Goal: Feedback & Contribution: Contribute content

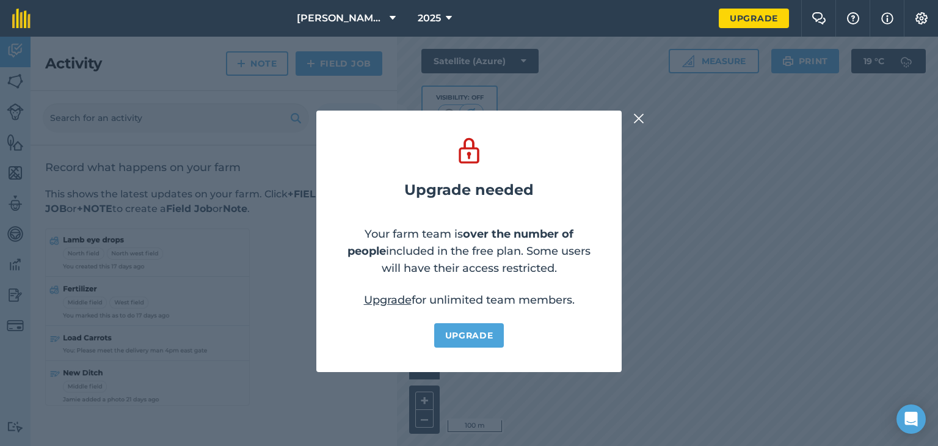
click at [639, 115] on img at bounding box center [638, 118] width 11 height 15
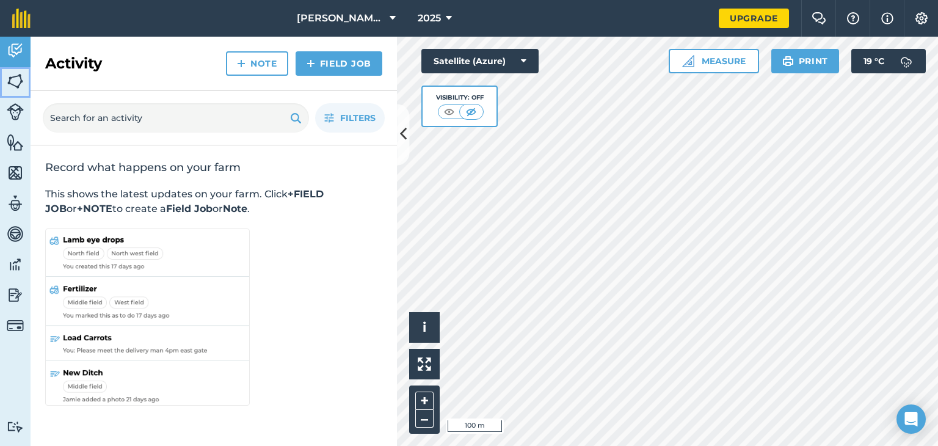
click at [12, 79] on img at bounding box center [15, 81] width 17 height 18
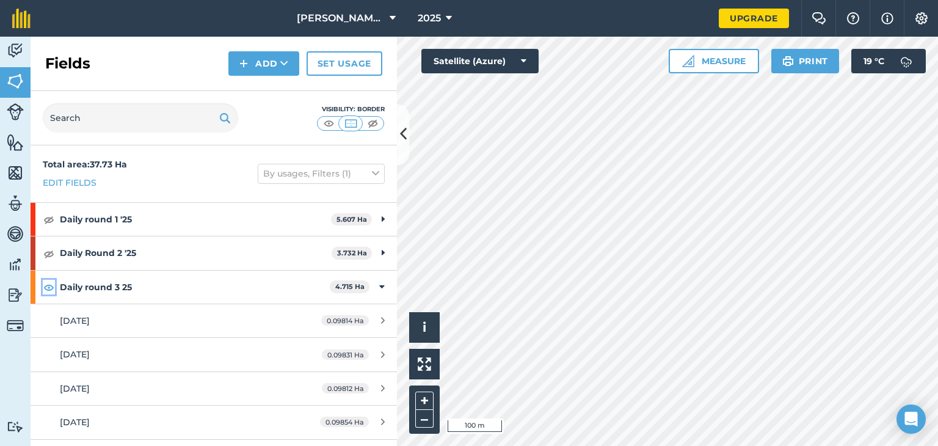
click at [48, 288] on img at bounding box center [48, 287] width 11 height 15
click at [336, 179] on button "By usages, Filters (1)" at bounding box center [321, 174] width 127 height 20
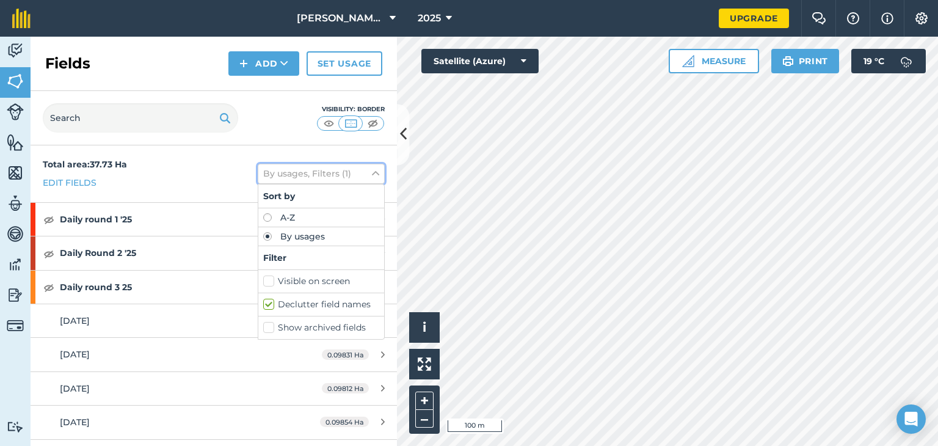
click at [337, 179] on button "By usages, Filters (1)" at bounding box center [321, 174] width 127 height 20
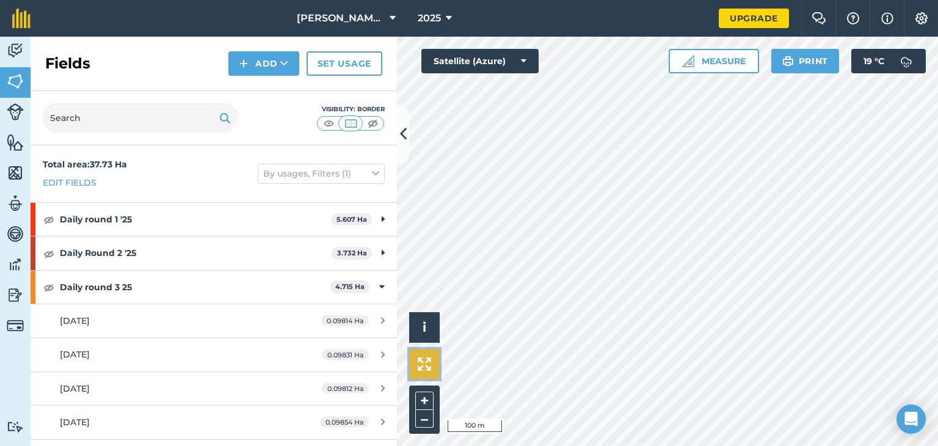
click at [425, 366] on img at bounding box center [424, 363] width 13 height 13
click at [427, 418] on button "–" at bounding box center [424, 419] width 18 height 18
click at [423, 367] on img at bounding box center [424, 363] width 13 height 13
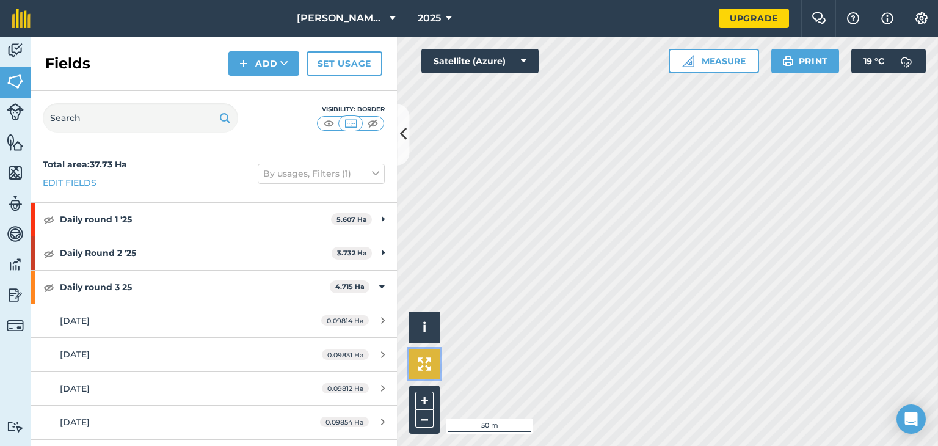
click at [426, 367] on img at bounding box center [424, 363] width 13 height 13
click at [415, 324] on button "i" at bounding box center [424, 327] width 31 height 31
click at [418, 323] on button "›" at bounding box center [424, 327] width 31 height 31
click at [15, 48] on img at bounding box center [15, 51] width 17 height 18
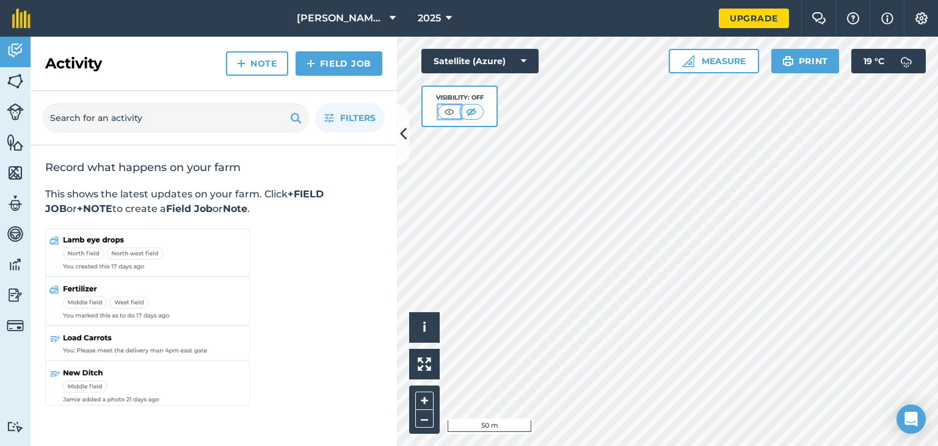
click at [449, 111] on img at bounding box center [448, 112] width 15 height 12
click at [470, 111] on img at bounding box center [470, 112] width 15 height 12
click at [520, 57] on button "Satellite (Azure)" at bounding box center [479, 61] width 117 height 24
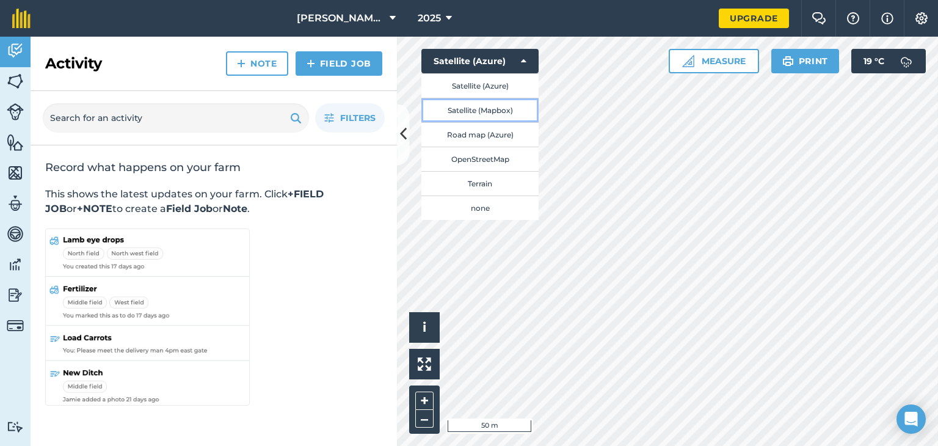
click at [474, 115] on button "Satellite (Mapbox)" at bounding box center [479, 110] width 117 height 24
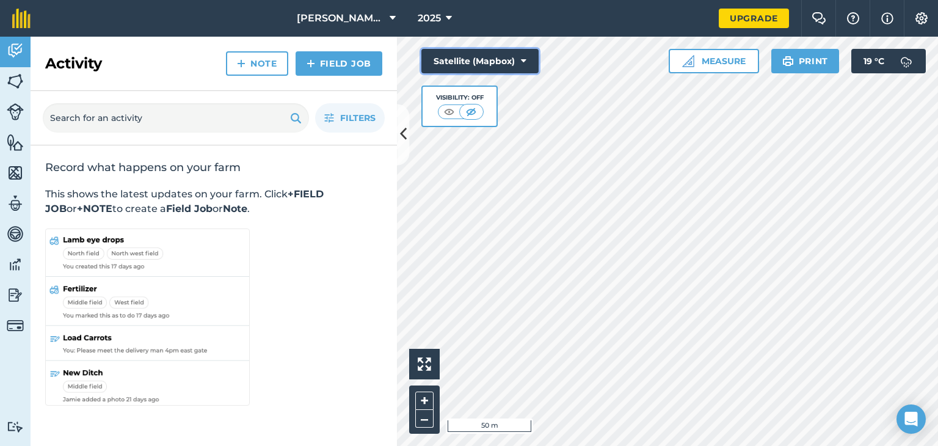
click at [520, 64] on button "Satellite (Mapbox)" at bounding box center [479, 61] width 117 height 24
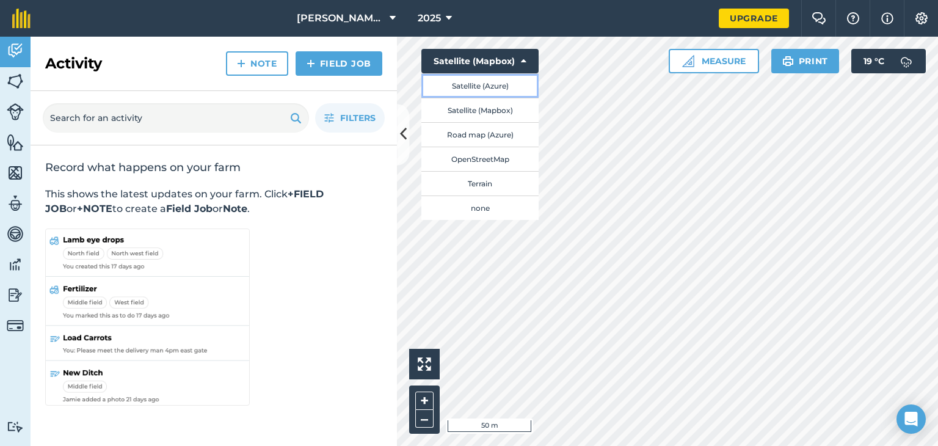
click at [476, 89] on button "Satellite (Azure)" at bounding box center [479, 85] width 117 height 24
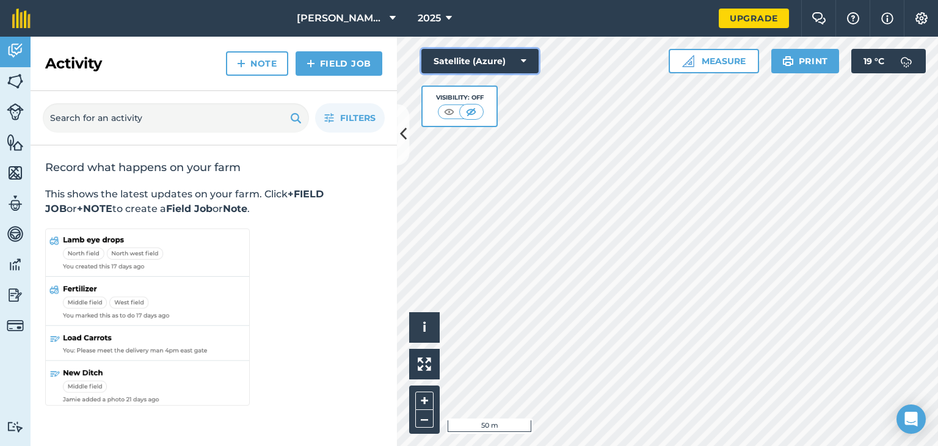
click at [525, 62] on icon at bounding box center [523, 61] width 5 height 12
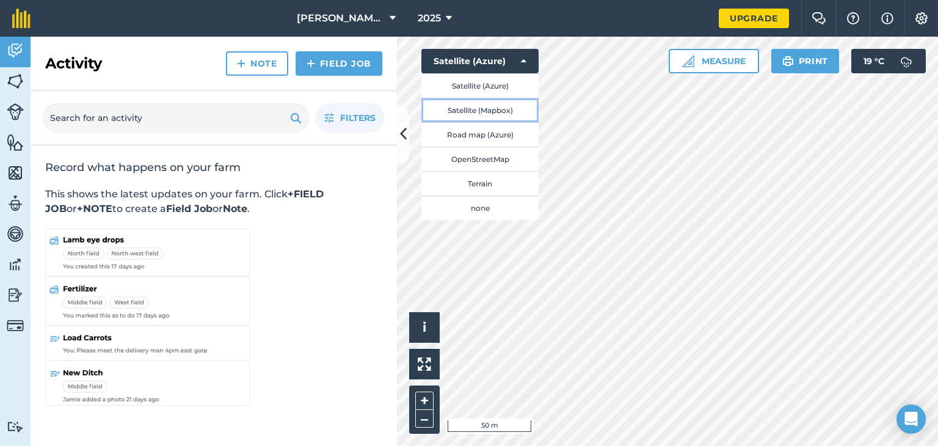
click at [486, 115] on button "Satellite (Mapbox)" at bounding box center [479, 110] width 117 height 24
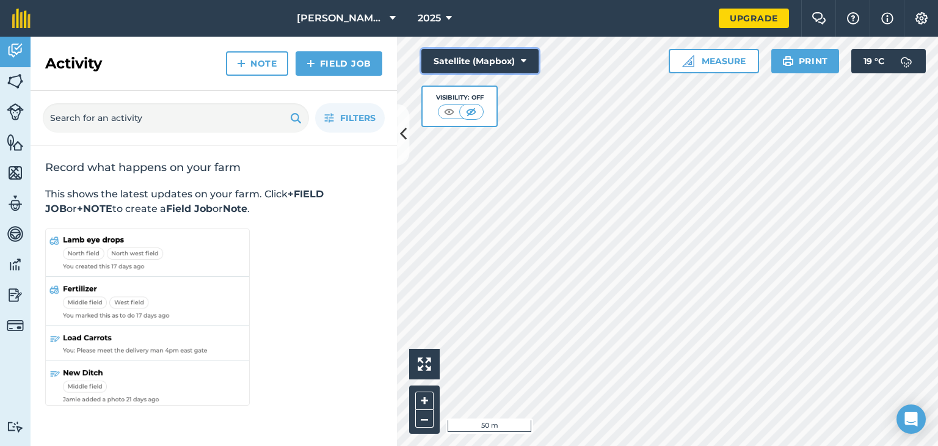
click at [520, 61] on button "Satellite (Mapbox)" at bounding box center [479, 61] width 117 height 24
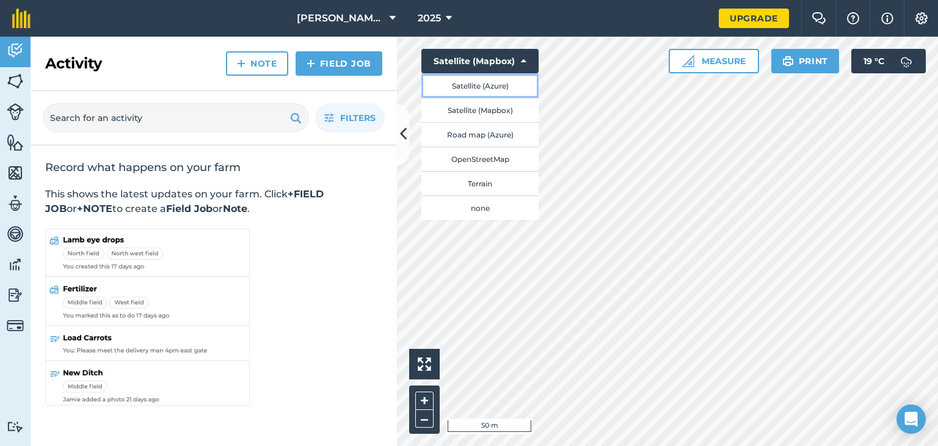
click at [484, 84] on button "Satellite (Azure)" at bounding box center [479, 85] width 117 height 24
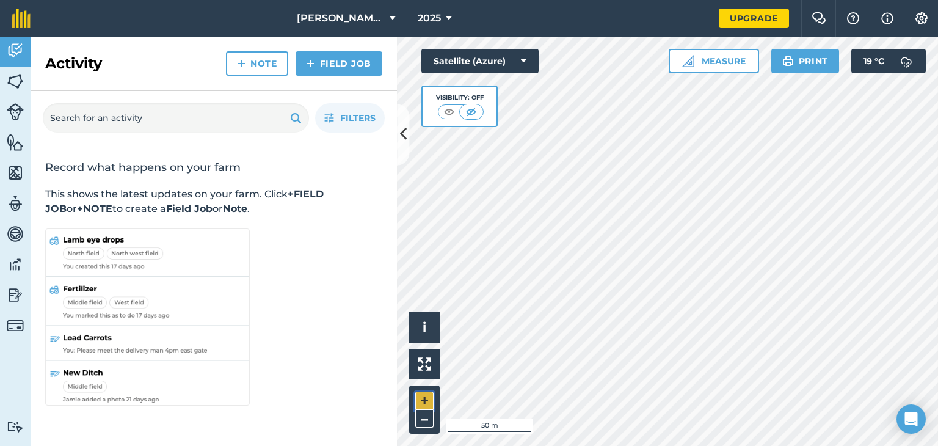
click at [423, 396] on button "+" at bounding box center [424, 400] width 18 height 18
click at [420, 411] on button "–" at bounding box center [424, 419] width 18 height 18
click at [426, 413] on button "–" at bounding box center [424, 419] width 18 height 18
click at [430, 415] on button "–" at bounding box center [424, 419] width 18 height 18
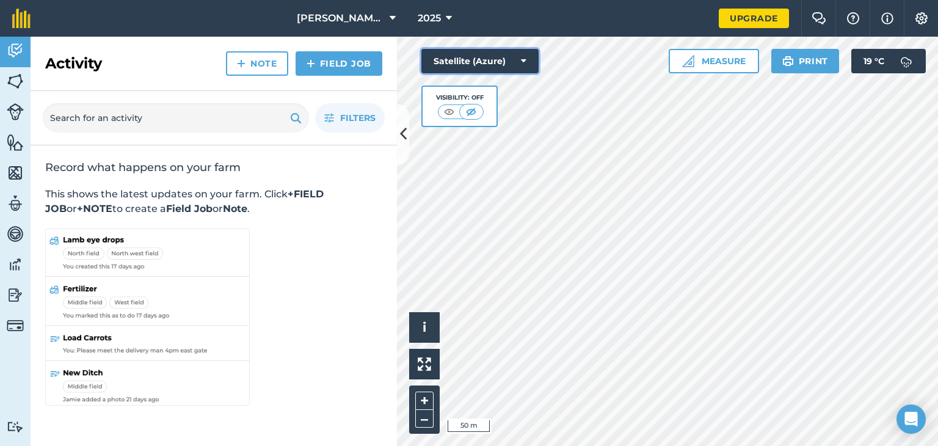
click at [517, 59] on button "Satellite (Azure)" at bounding box center [479, 61] width 117 height 24
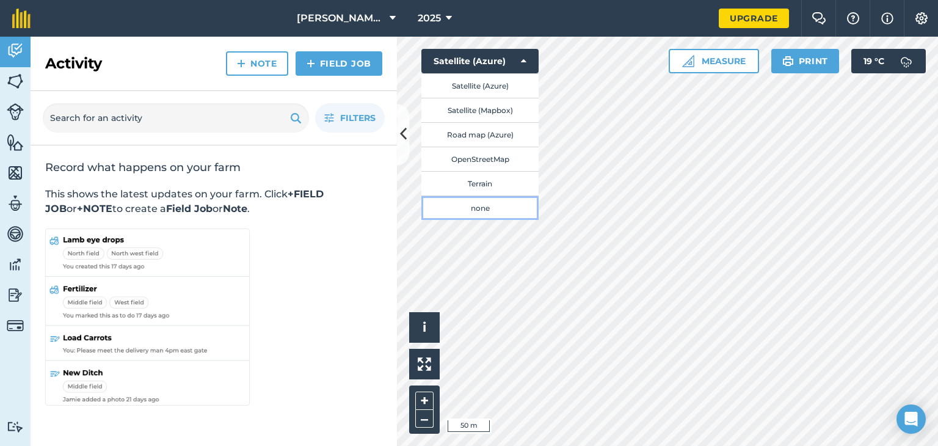
click at [477, 205] on button "none" at bounding box center [479, 207] width 117 height 24
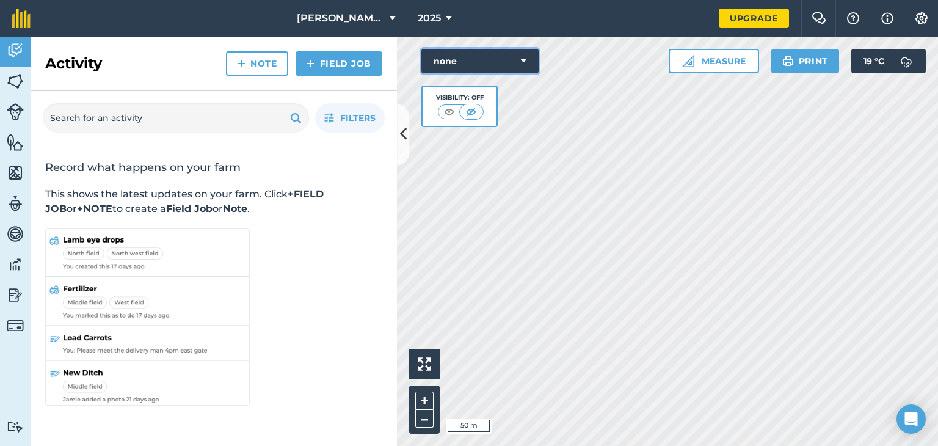
click at [519, 57] on button "none" at bounding box center [479, 61] width 117 height 24
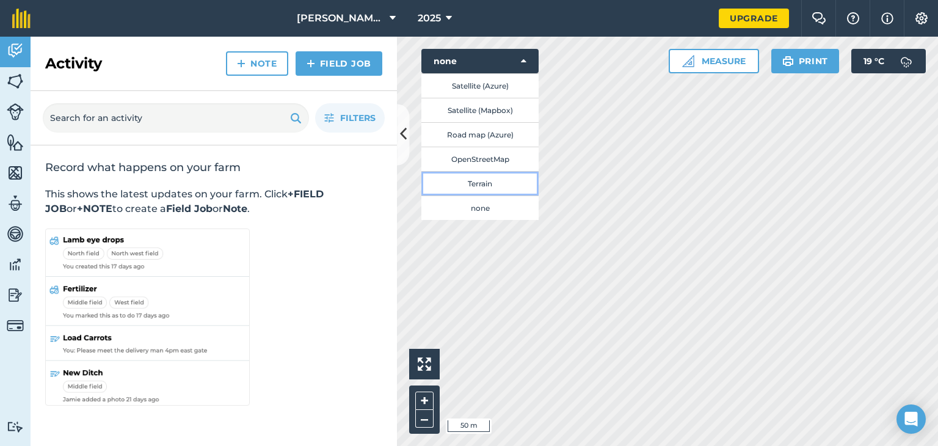
click at [491, 178] on button "Terrain" at bounding box center [479, 183] width 117 height 24
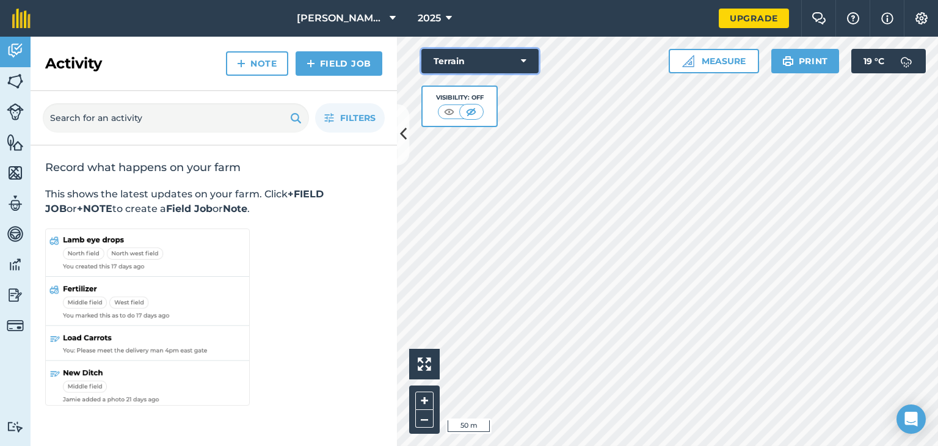
click at [519, 60] on button "Terrain" at bounding box center [479, 61] width 117 height 24
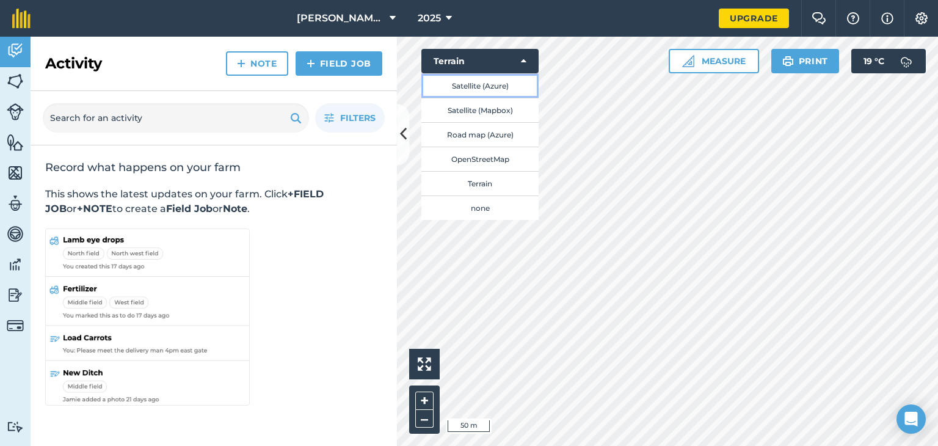
click at [488, 89] on button "Satellite (Azure)" at bounding box center [479, 85] width 117 height 24
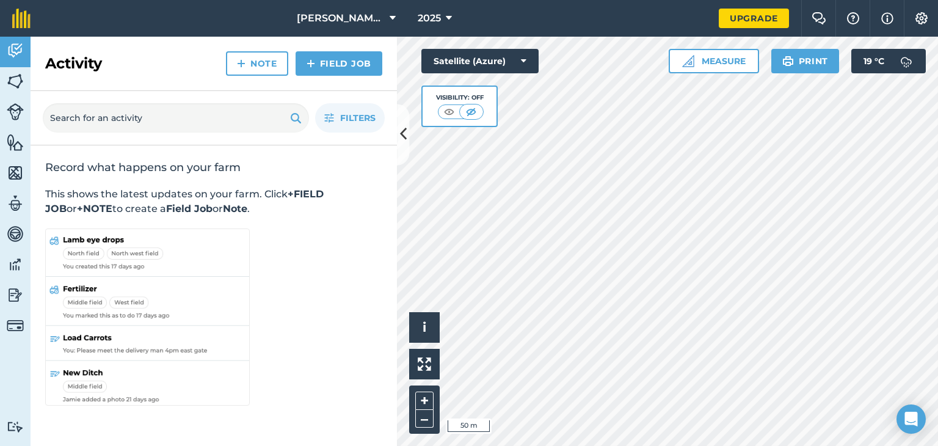
click at [488, 89] on div "Visibility: Off" at bounding box center [459, 106] width 76 height 42
click at [526, 57] on button "Satellite (Azure)" at bounding box center [479, 61] width 117 height 24
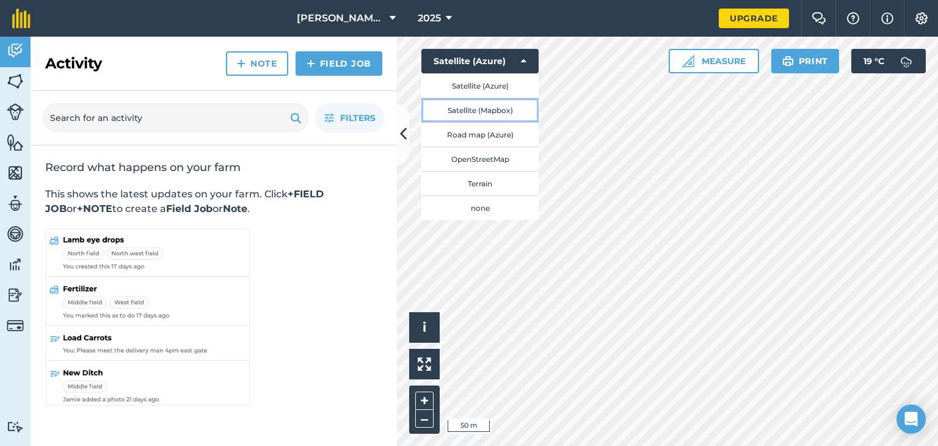
click at [482, 114] on button "Satellite (Mapbox)" at bounding box center [479, 110] width 117 height 24
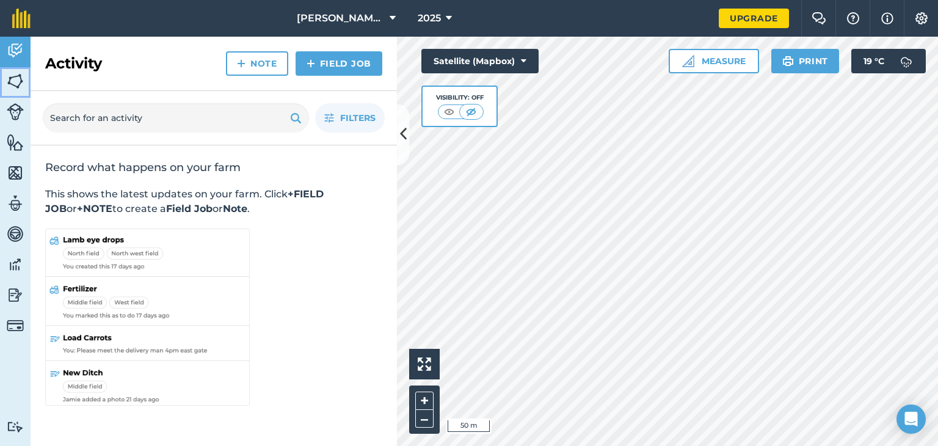
click at [10, 76] on img at bounding box center [15, 81] width 17 height 18
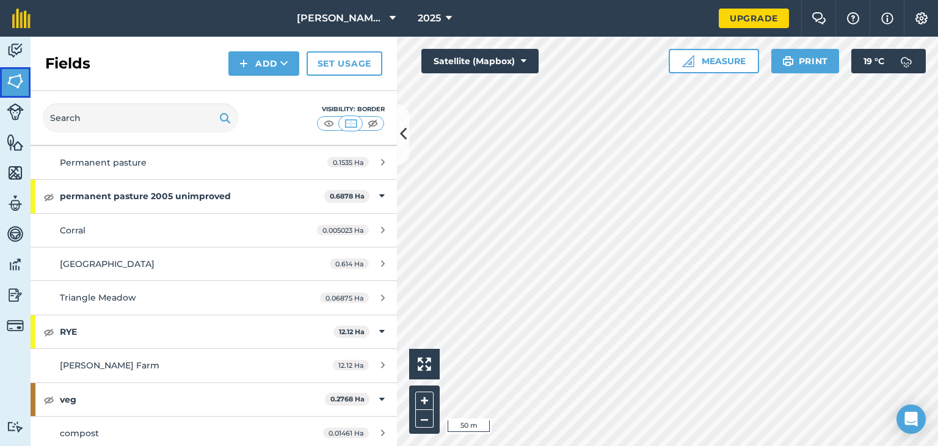
scroll to position [2005, 0]
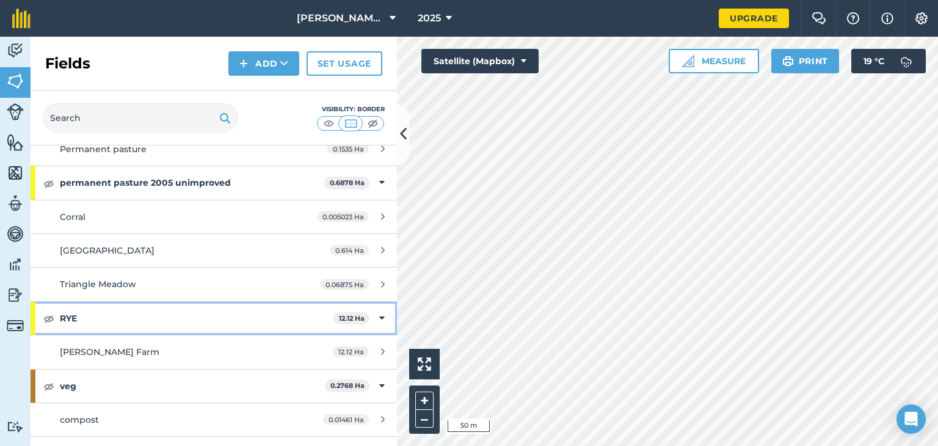
click at [61, 311] on strong "RYE" at bounding box center [197, 318] width 274 height 33
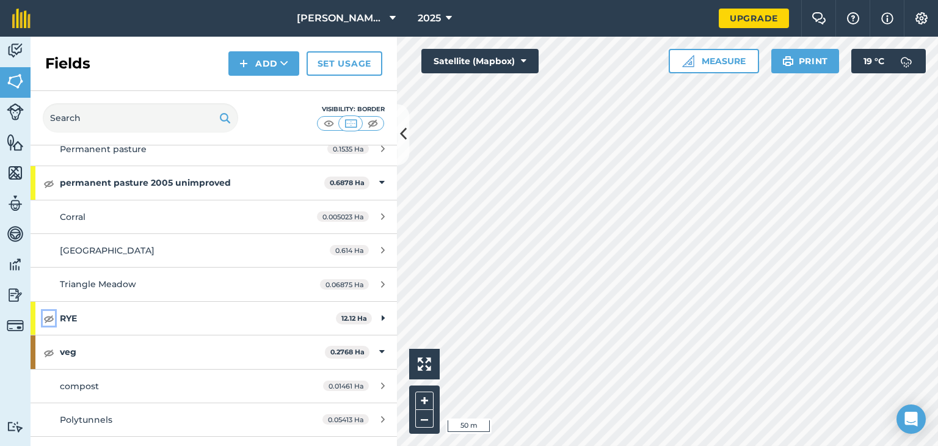
click at [46, 311] on img at bounding box center [48, 318] width 11 height 15
drag, startPoint x: 46, startPoint y: 311, endPoint x: 67, endPoint y: 311, distance: 20.1
click at [54, 311] on button at bounding box center [49, 318] width 12 height 15
click at [52, 311] on img at bounding box center [48, 318] width 11 height 15
click at [54, 311] on img at bounding box center [48, 318] width 11 height 15
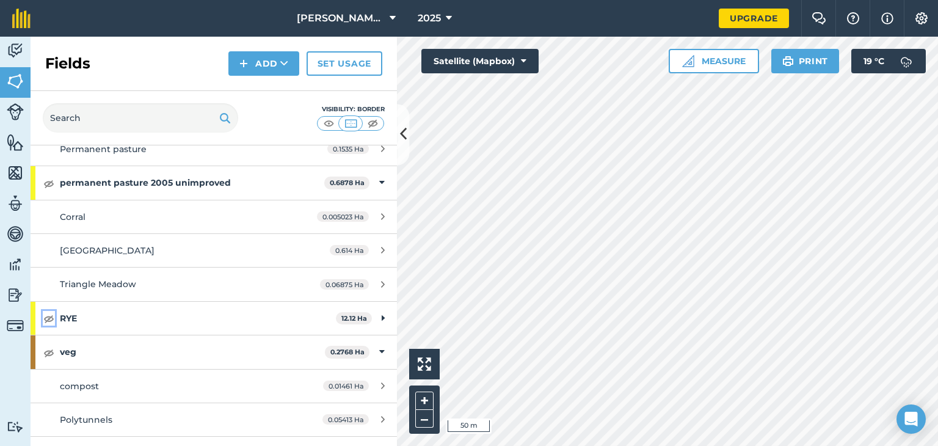
click at [49, 311] on img at bounding box center [48, 318] width 11 height 15
click at [49, 313] on img at bounding box center [48, 318] width 11 height 15
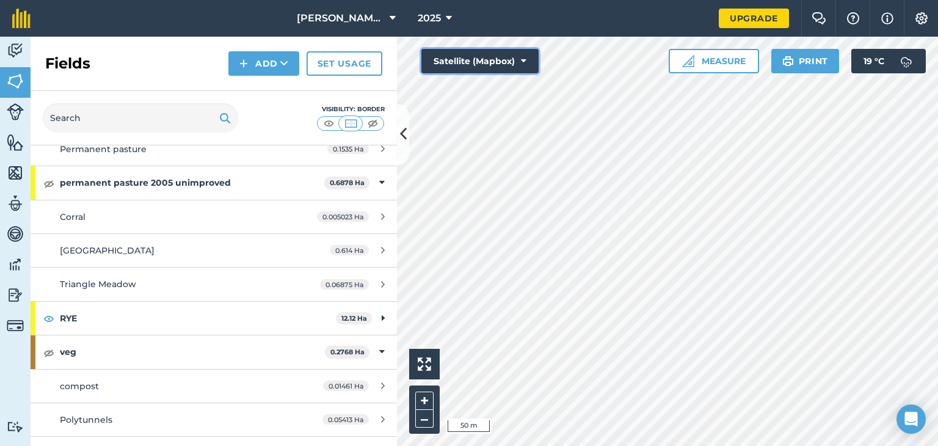
click at [532, 62] on button "Satellite (Mapbox)" at bounding box center [479, 61] width 117 height 24
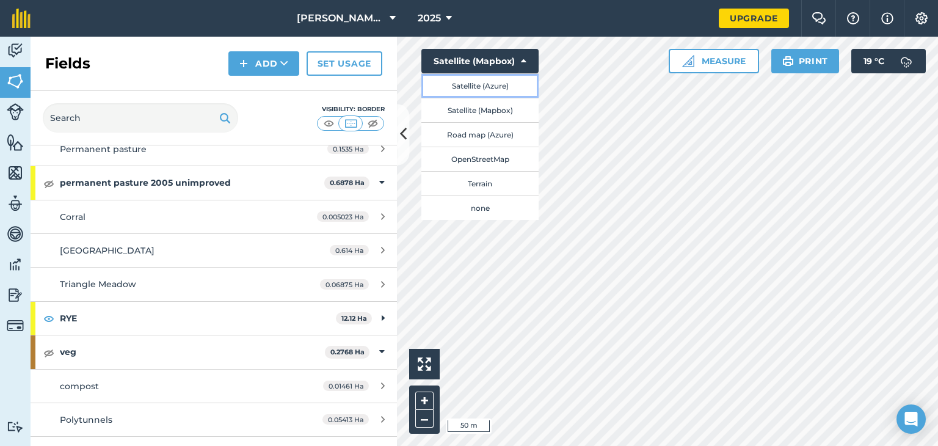
click at [503, 93] on button "Satellite (Azure)" at bounding box center [479, 85] width 117 height 24
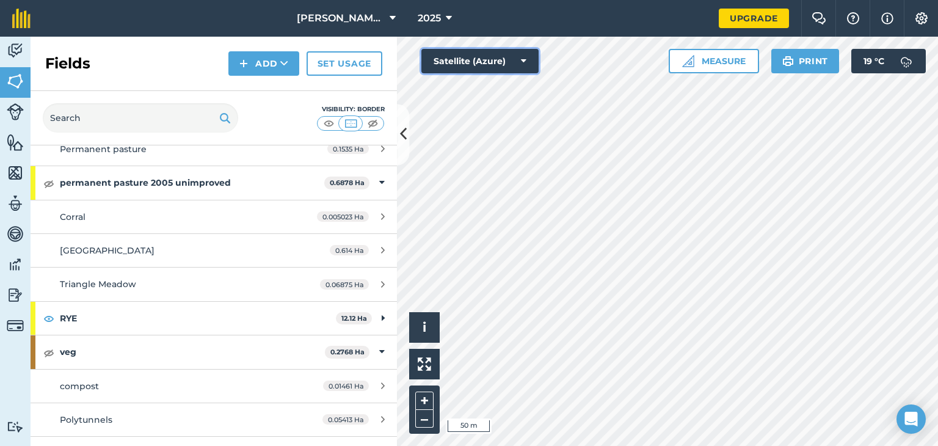
click at [521, 64] on icon at bounding box center [523, 61] width 5 height 12
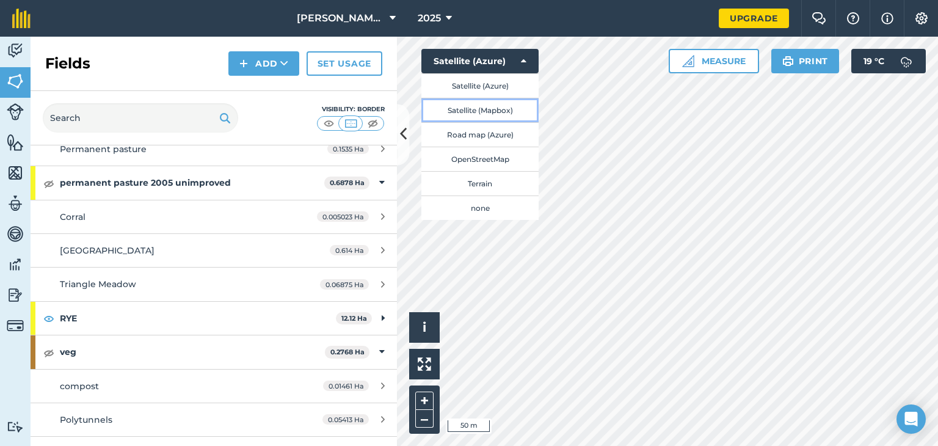
click at [485, 109] on button "Satellite (Mapbox)" at bounding box center [479, 110] width 117 height 24
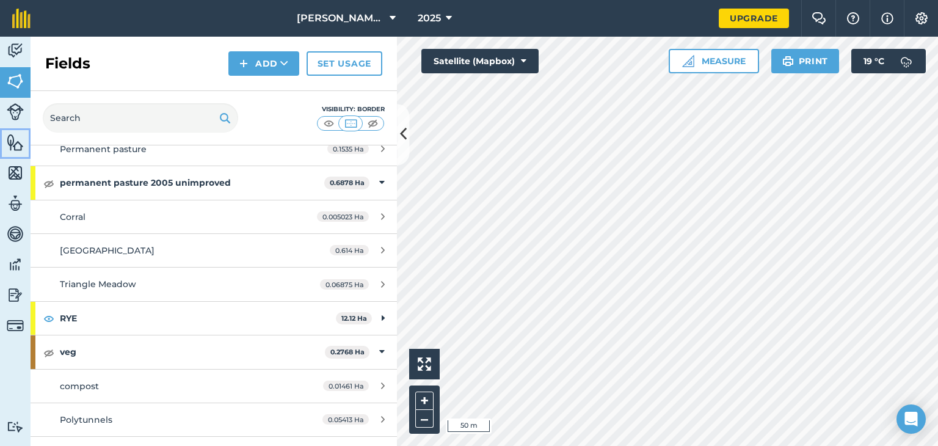
click at [13, 145] on img at bounding box center [15, 142] width 17 height 18
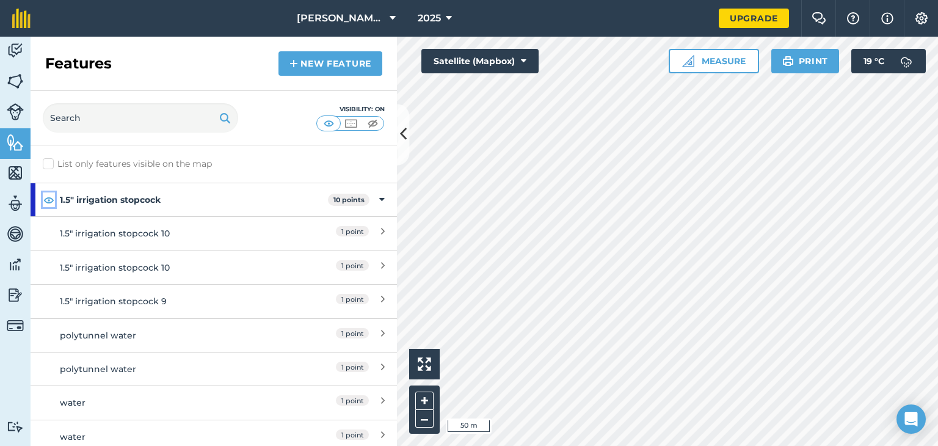
click at [50, 201] on img at bounding box center [48, 199] width 11 height 15
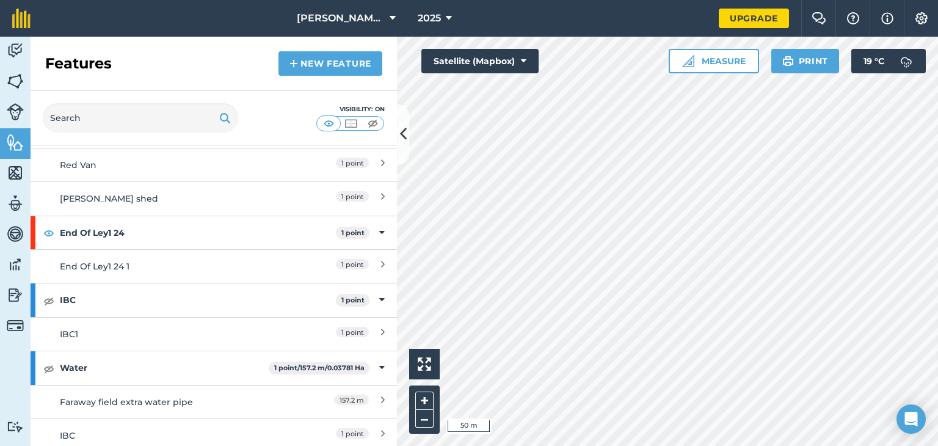
scroll to position [543, 0]
click at [49, 231] on img at bounding box center [48, 231] width 11 height 15
drag, startPoint x: 49, startPoint y: 231, endPoint x: 57, endPoint y: 239, distance: 10.8
click at [51, 232] on img at bounding box center [48, 231] width 11 height 15
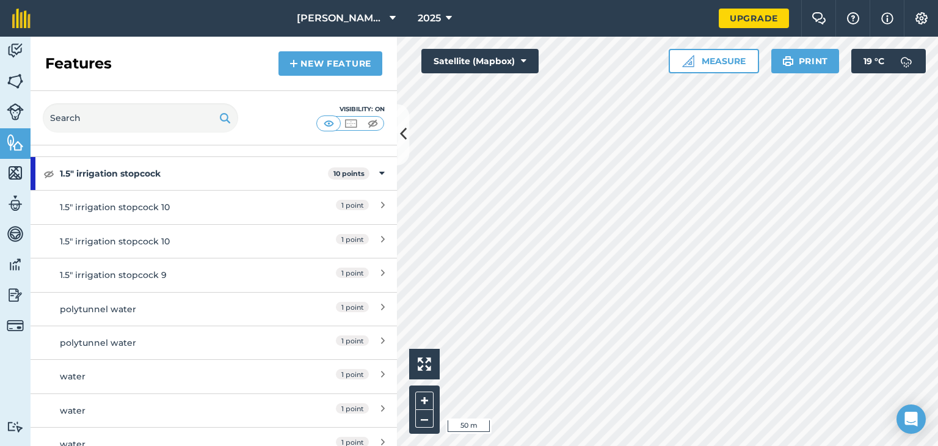
scroll to position [0, 0]
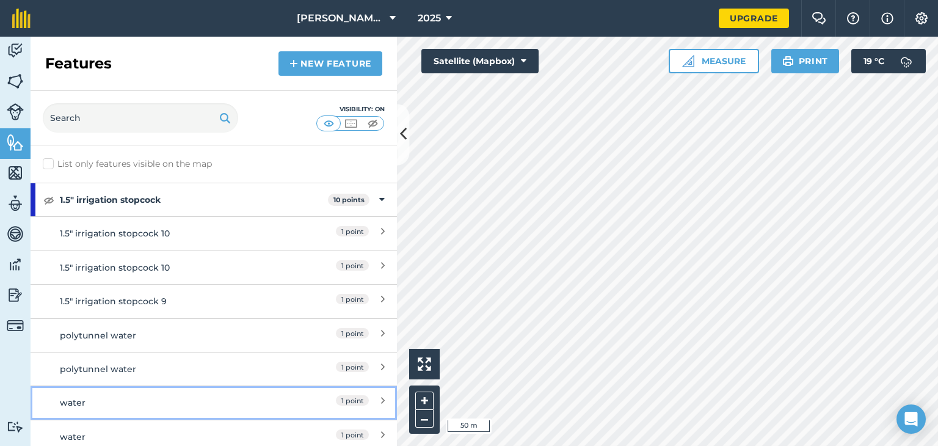
click at [82, 402] on div "water" at bounding box center [168, 402] width 217 height 13
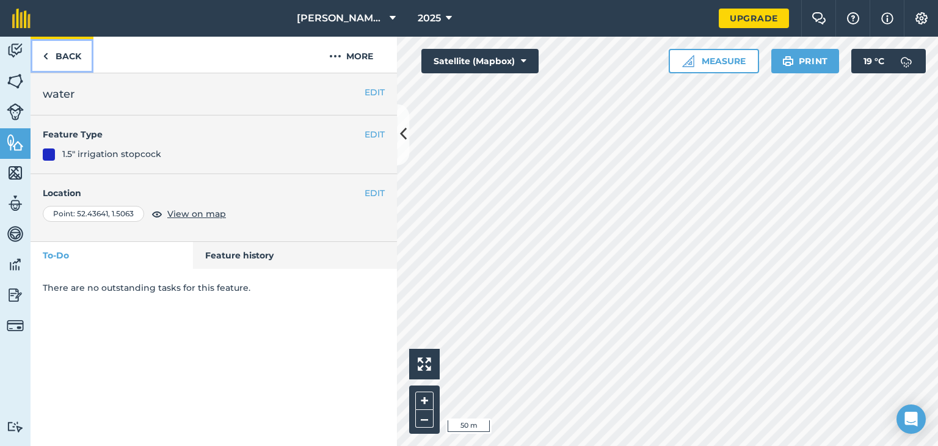
click at [61, 59] on link "Back" at bounding box center [62, 55] width 63 height 36
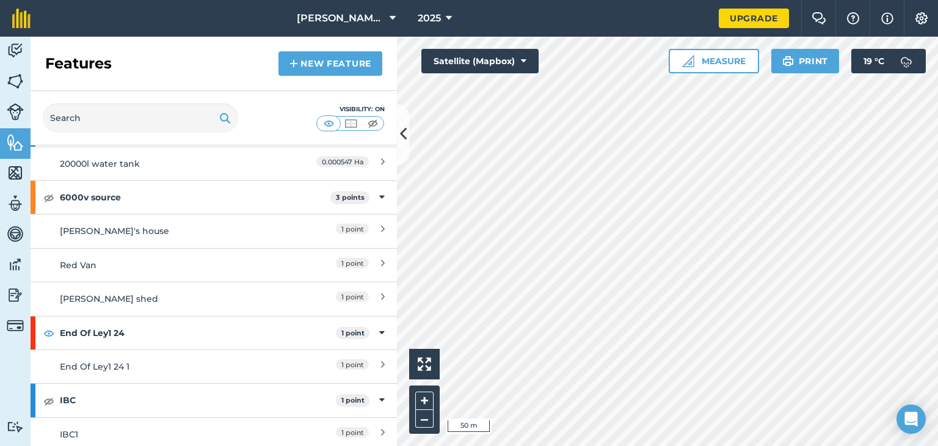
scroll to position [450, 0]
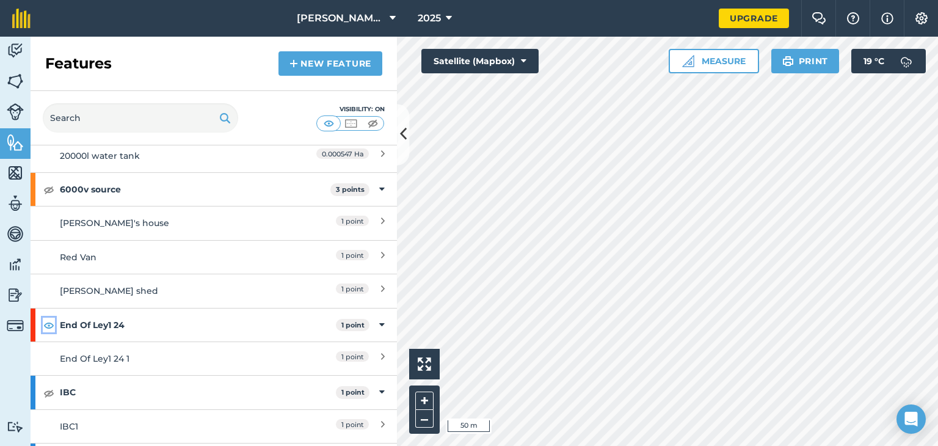
click at [47, 323] on img at bounding box center [48, 325] width 11 height 15
drag, startPoint x: 47, startPoint y: 323, endPoint x: 70, endPoint y: 269, distance: 58.5
click at [64, 288] on div "1.5" irrigation stopcock 10 points 1.5" irrigation stopcock 10 1 point 1.5" irr…" at bounding box center [214, 172] width 366 height 879
click at [423, 357] on img at bounding box center [424, 363] width 13 height 13
click at [15, 169] on img at bounding box center [15, 173] width 17 height 18
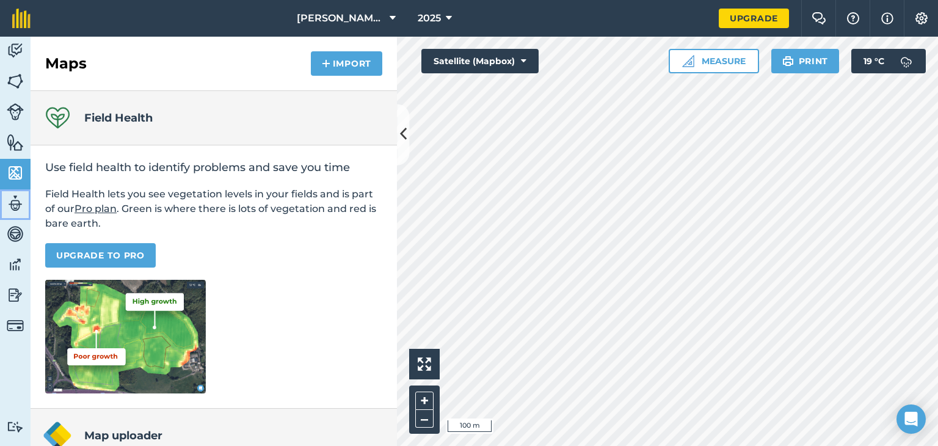
click at [19, 204] on img at bounding box center [15, 203] width 17 height 18
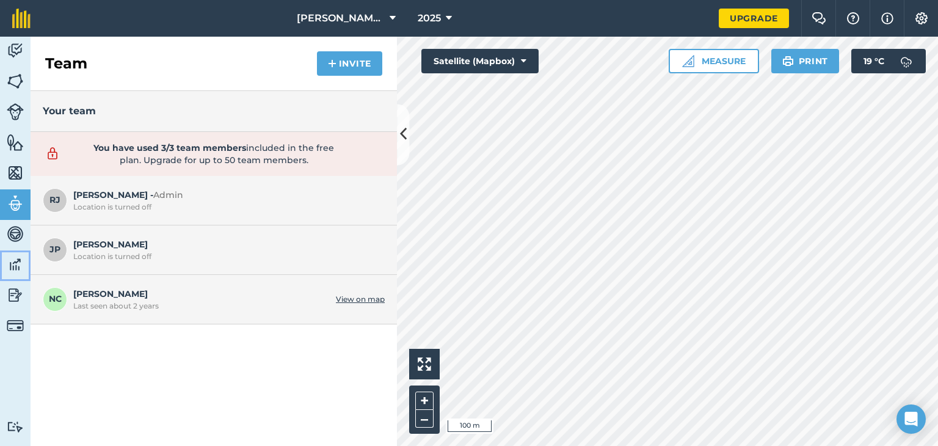
click at [16, 272] on img at bounding box center [15, 264] width 17 height 18
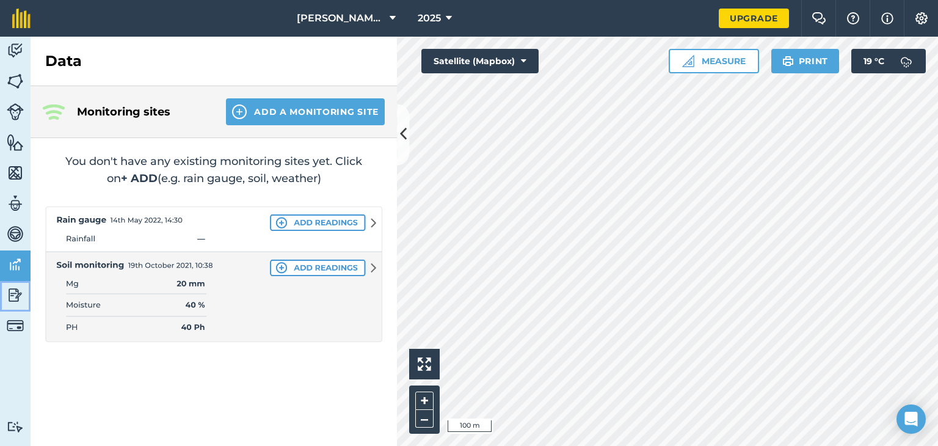
click at [18, 292] on img at bounding box center [15, 295] width 17 height 18
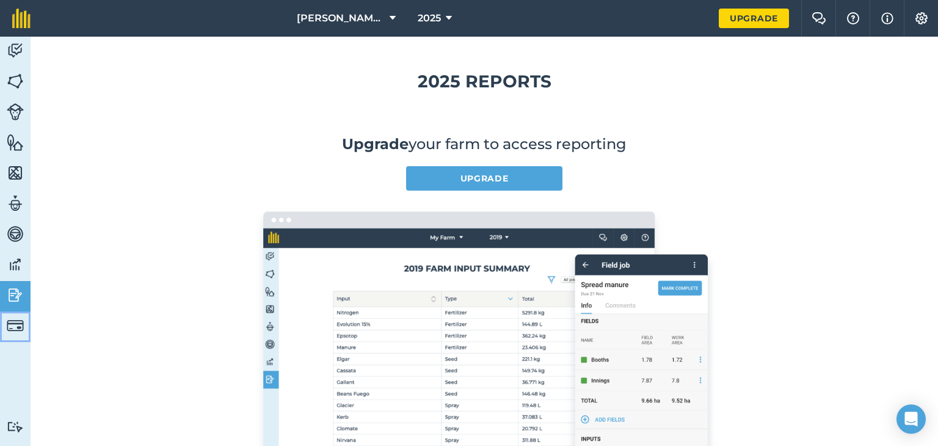
click at [18, 330] on img at bounding box center [15, 325] width 17 height 17
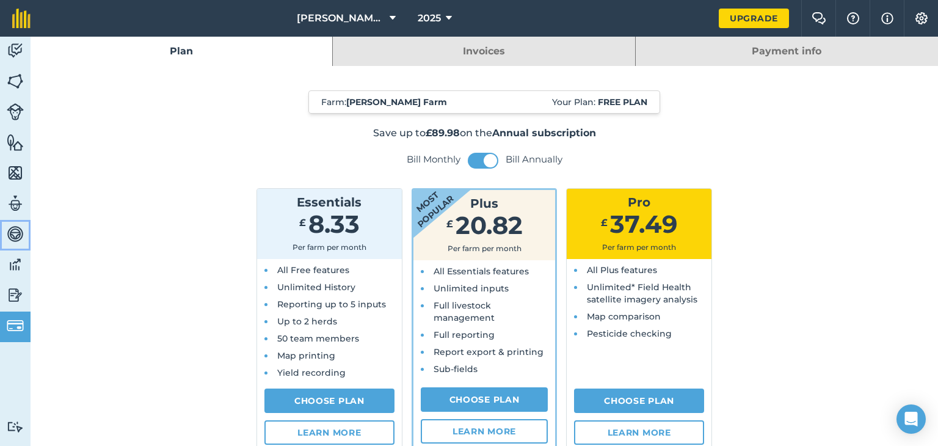
click at [13, 235] on img at bounding box center [15, 234] width 17 height 18
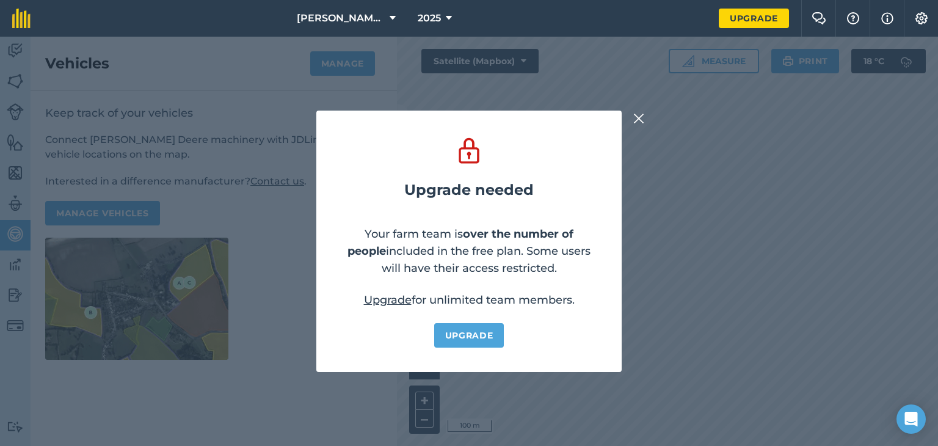
click at [17, 206] on div "Upgrade needed Your farm team is over the number of people included in the free…" at bounding box center [469, 241] width 938 height 409
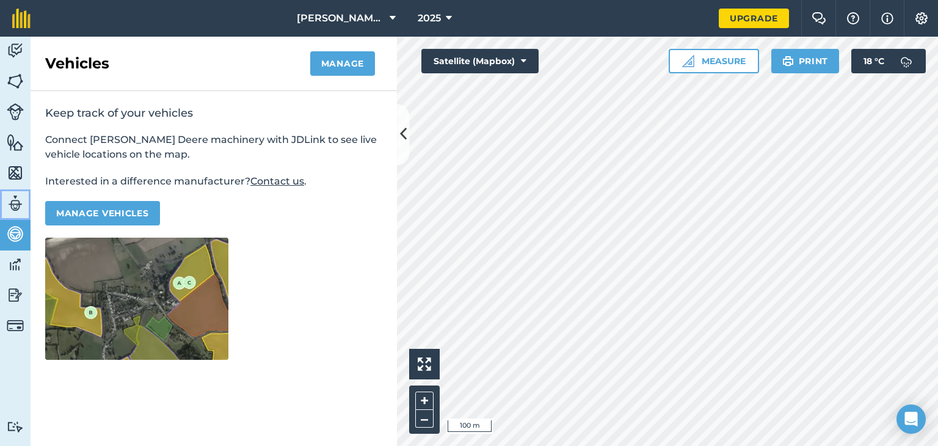
click at [16, 203] on img at bounding box center [15, 203] width 17 height 18
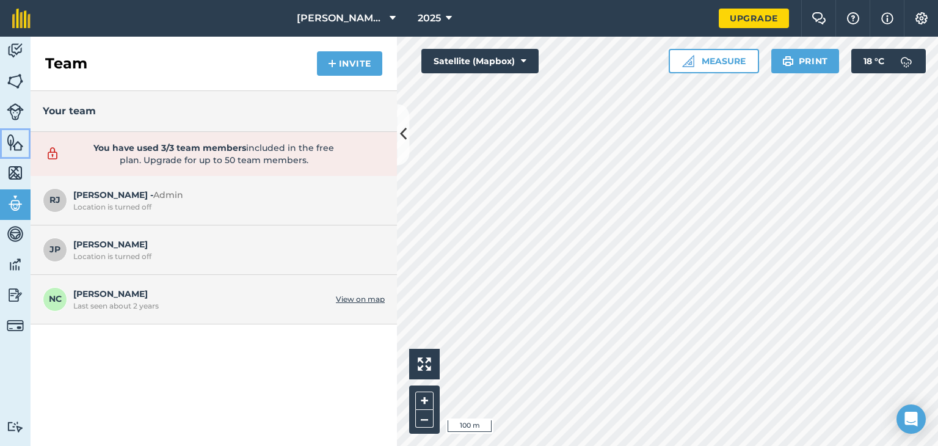
click at [20, 148] on img at bounding box center [15, 142] width 17 height 18
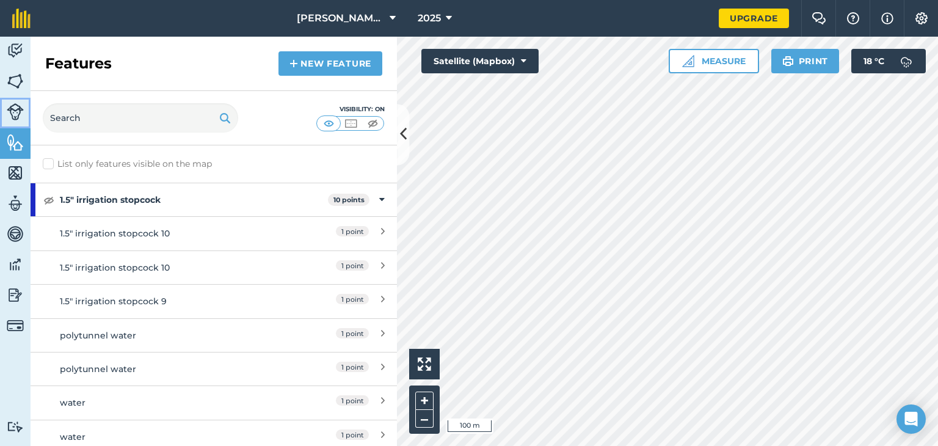
click at [15, 107] on img at bounding box center [15, 111] width 17 height 17
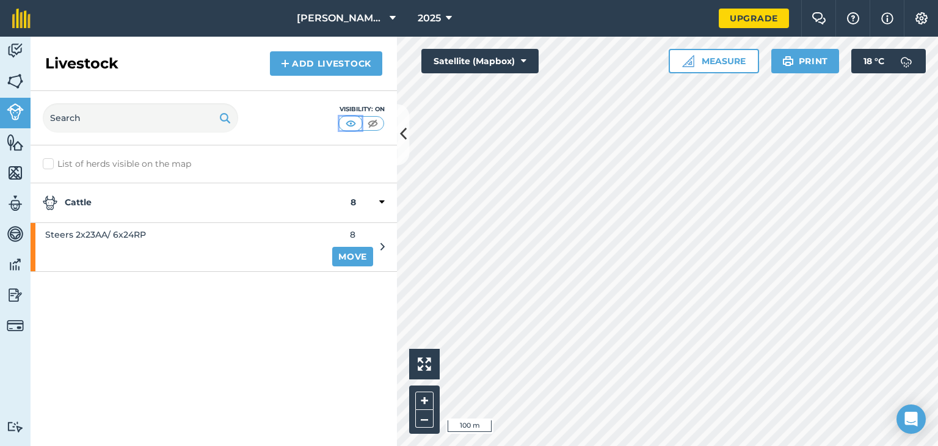
click at [348, 122] on img at bounding box center [350, 123] width 15 height 12
click at [349, 125] on img at bounding box center [350, 123] width 15 height 12
click at [374, 123] on img at bounding box center [372, 123] width 15 height 12
click at [12, 49] on img at bounding box center [15, 51] width 17 height 18
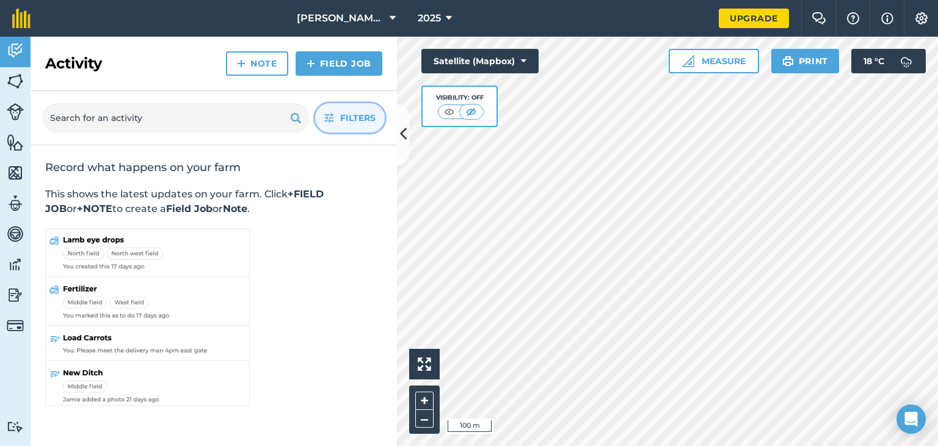
click at [354, 116] on span "Filters" at bounding box center [357, 117] width 35 height 13
click at [349, 118] on span "Filters" at bounding box center [357, 117] width 35 height 13
click at [269, 81] on div "Activity Note Field Job" at bounding box center [214, 64] width 366 height 54
click at [265, 68] on link "Note" at bounding box center [257, 63] width 62 height 24
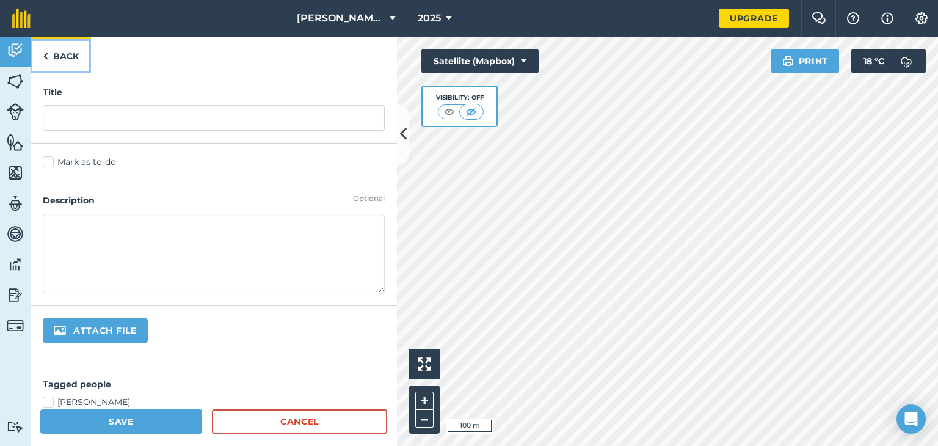
click at [40, 55] on link "Back" at bounding box center [61, 55] width 60 height 36
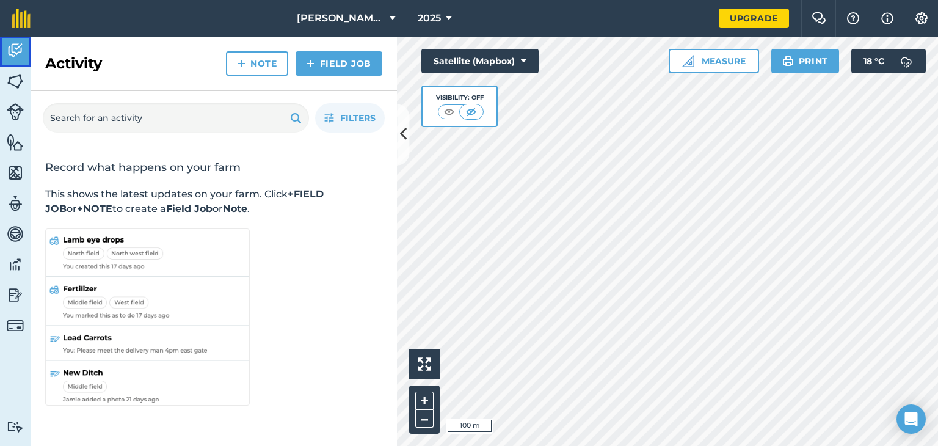
click at [13, 48] on img at bounding box center [15, 51] width 17 height 18
click at [13, 274] on link "Data" at bounding box center [15, 265] width 31 height 31
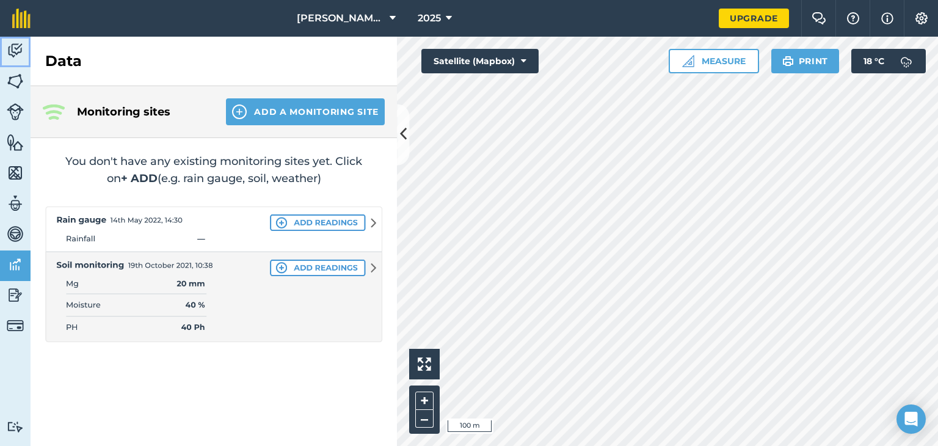
click at [18, 56] on img at bounding box center [15, 51] width 17 height 18
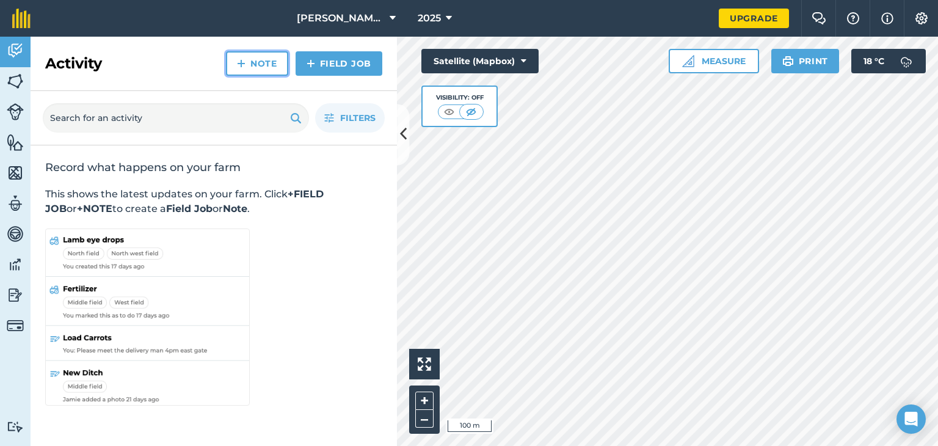
click at [274, 65] on link "Note" at bounding box center [257, 63] width 62 height 24
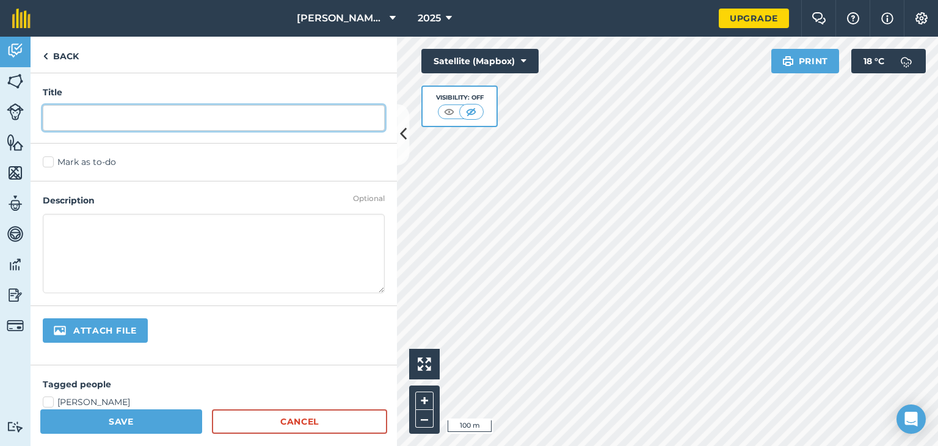
click at [154, 126] on input "text" at bounding box center [214, 118] width 342 height 26
type input "Creeping thistle"
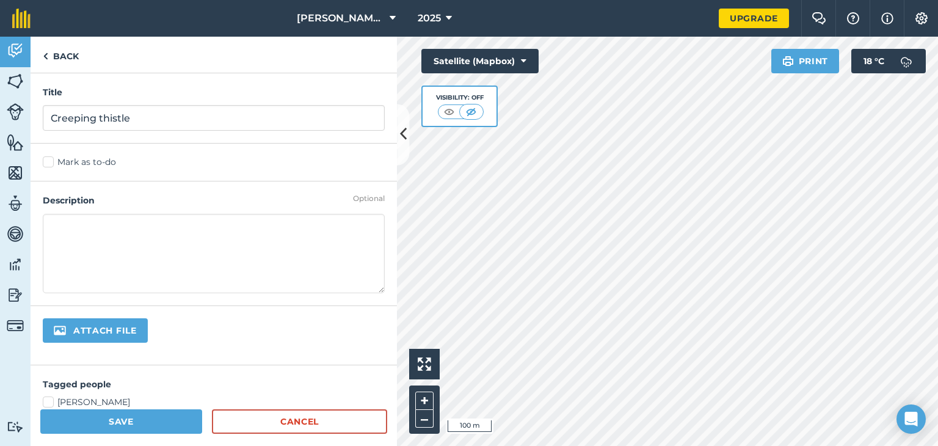
click at [64, 221] on textarea at bounding box center [214, 253] width 342 height 79
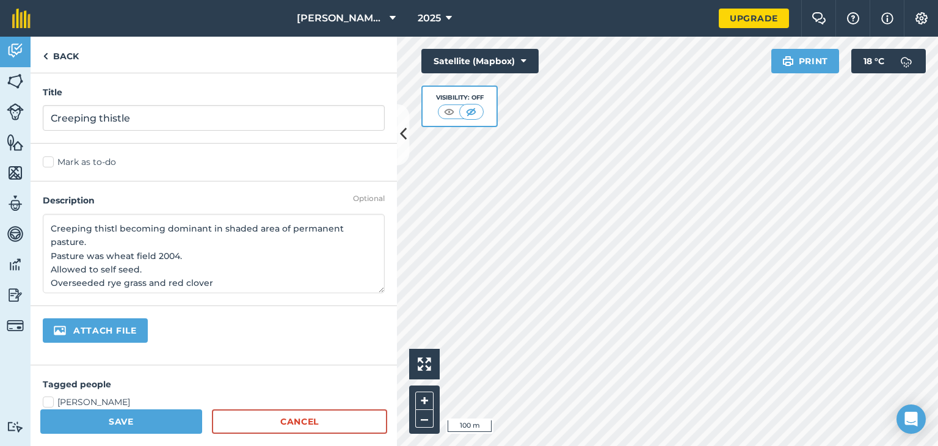
click at [114, 227] on textarea "Creeping thistl becoming dominant in shaded area of permanent pasture. Pasture …" at bounding box center [214, 253] width 342 height 79
click at [140, 268] on textarea "Creeping thistle becoming dominant in shaded area of permanent pasture. Pasture…" at bounding box center [214, 253] width 342 height 79
click at [223, 282] on textarea "Creeping thistle becoming dominant in shaded area of permanent pasture. Pasture…" at bounding box center [214, 253] width 342 height 79
type textarea "Creeping thistle becoming dominant in shaded area of permanent pasture. Pasture…"
click at [19, 76] on img at bounding box center [15, 81] width 17 height 18
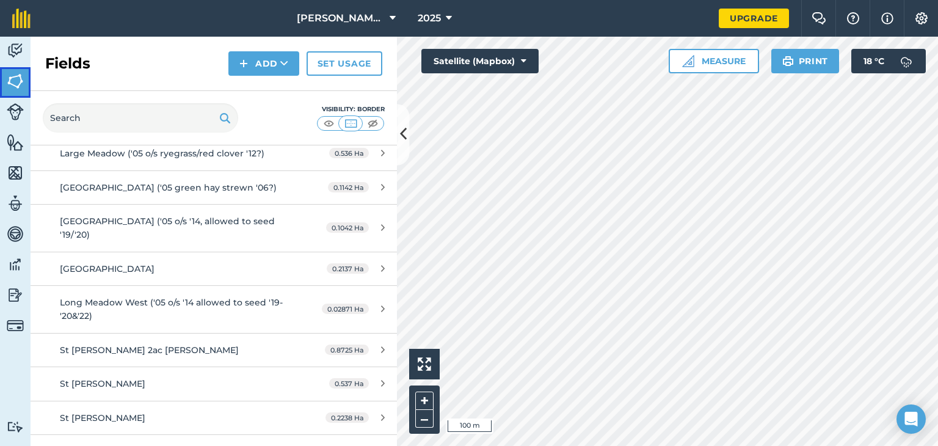
scroll to position [1060, 0]
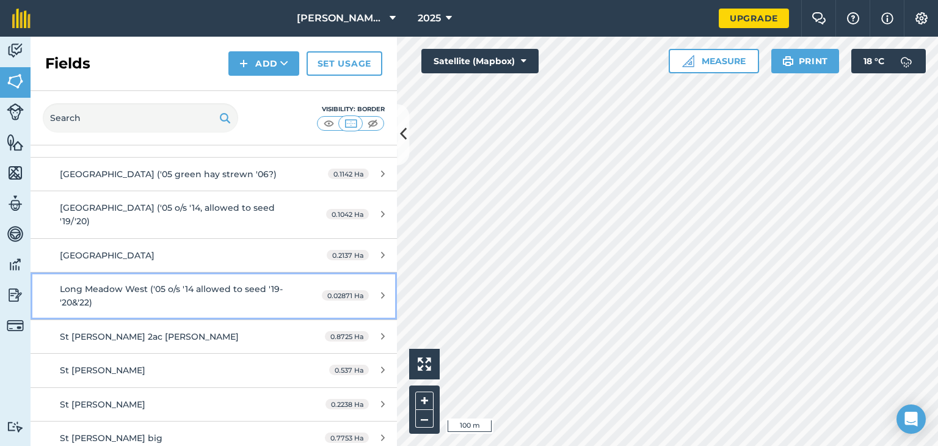
click at [151, 284] on span "Long Meadow West ('05 o/s '14 allowed to seed '19-'20&'22)" at bounding box center [171, 295] width 223 height 24
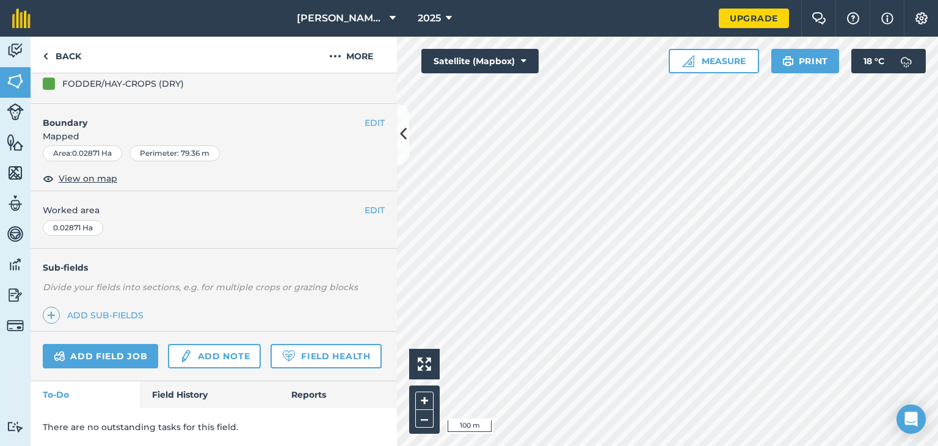
scroll to position [178, 0]
click at [190, 349] on img at bounding box center [185, 356] width 13 height 15
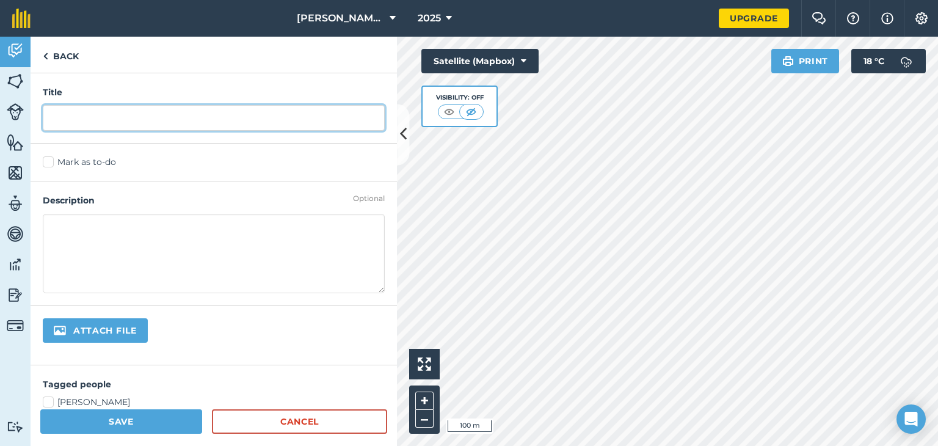
click at [85, 123] on input "text" at bounding box center [214, 118] width 342 height 26
type input "history"
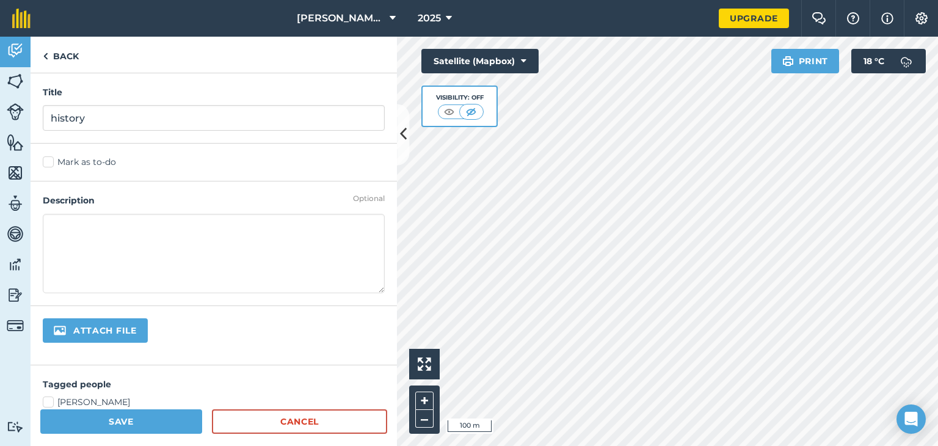
click at [63, 223] on textarea at bounding box center [214, 253] width 342 height 79
type textarea "w"
type textarea "arable field until [DATE] allowed to self seed. Topped for thistles"
